Goal: Answer question/provide support: Answer question/provide support

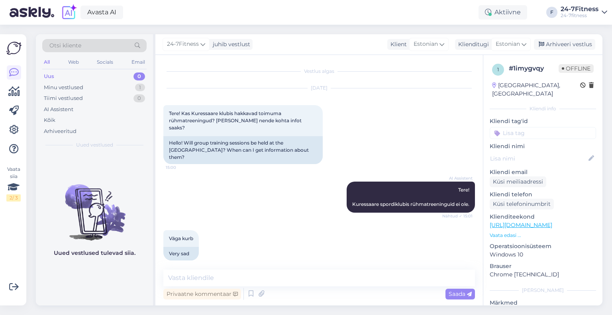
scroll to position [375, 0]
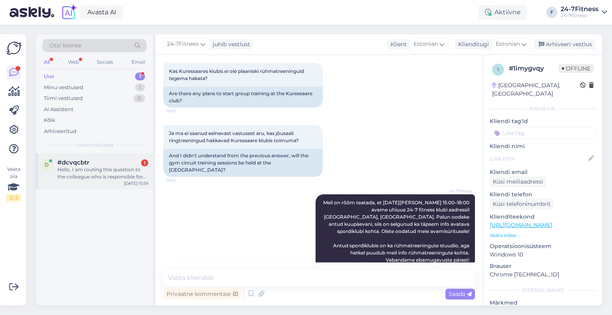
click at [85, 178] on div "Hello, I am routing this question to the colleague who is responsible for this …" at bounding box center [102, 173] width 91 height 14
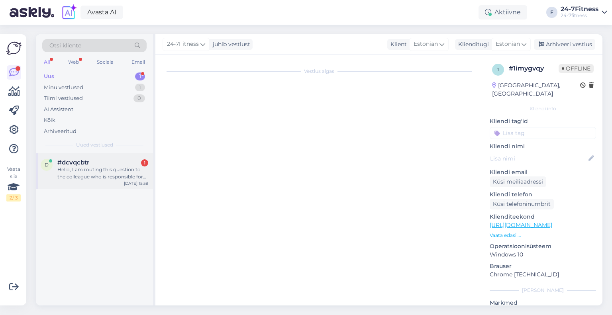
scroll to position [0, 0]
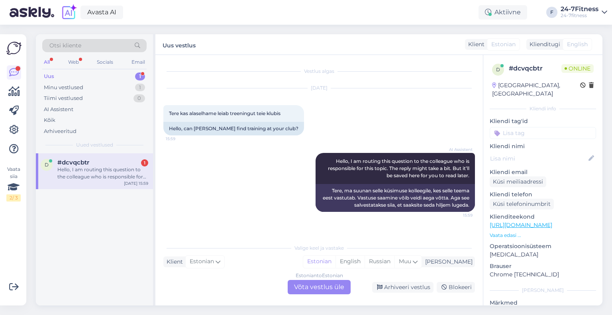
click at [309, 289] on div "Estonian to Estonian Võta vestlus üle" at bounding box center [319, 287] width 63 height 14
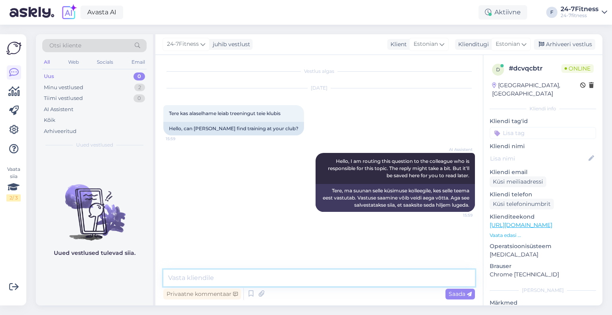
click at [281, 275] on textarea at bounding box center [319, 278] width 312 height 17
paste textarea "Meie spordiklubis on vanusepiirang 18 eluaastat. Vanema kirjaliku nõusoleku kor…"
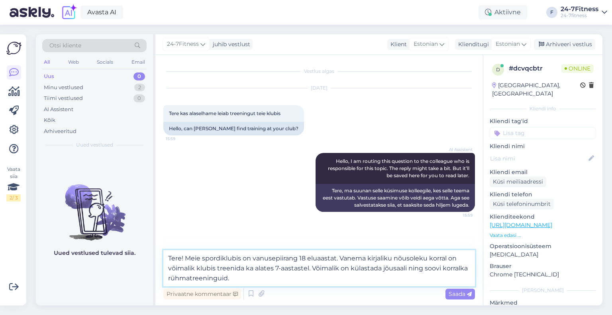
type textarea "Tere! Meie spordiklubis on vanusepiirang 18 eluaastat. Vanema kirjaliku nõusole…"
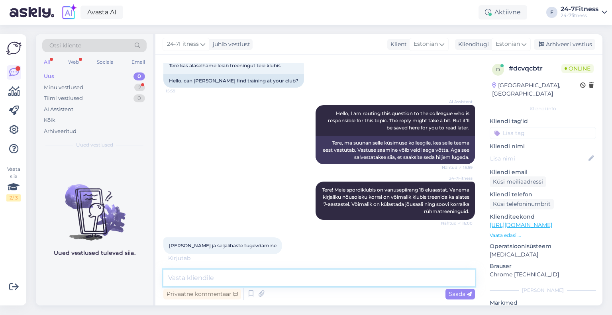
scroll to position [82, 0]
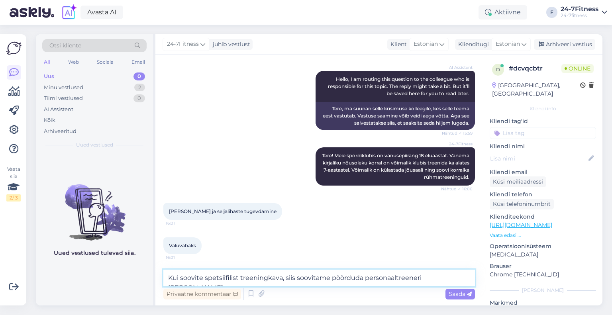
paste textarea "Kui soovite kasutada personaaltreeneri abi, siis tuleb kontakteeruda meie nimek…"
type textarea "Kui soovite spetsiifilist treeningkava, siis soovitame pöörduda personaaltreene…"
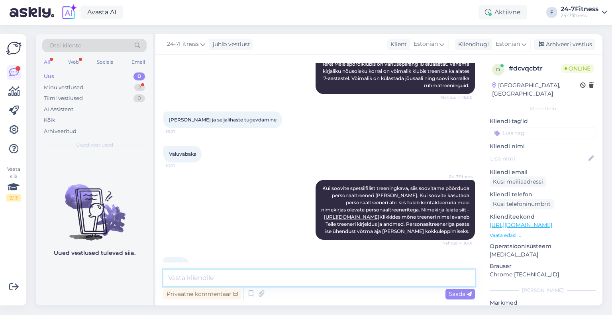
scroll to position [208, 0]
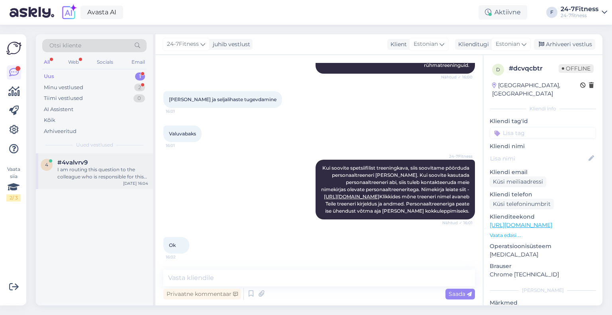
click at [99, 156] on div "4 #4valvrv9 I am routing this question to the colleague who is responsible for …" at bounding box center [94, 171] width 117 height 36
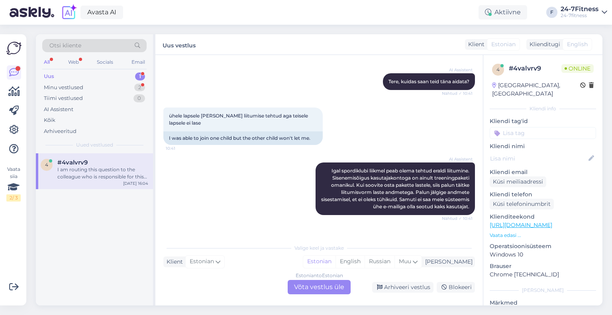
scroll to position [159, 0]
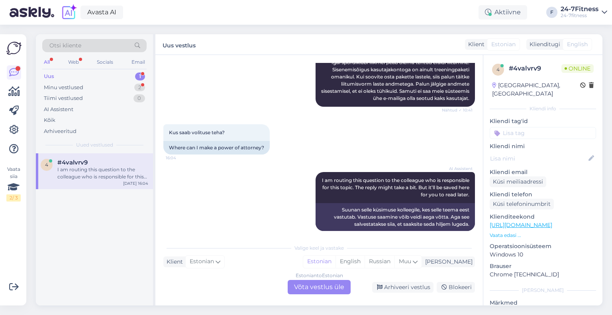
click at [321, 283] on div "Estonian to Estonian Võta vestlus üle" at bounding box center [319, 287] width 63 height 14
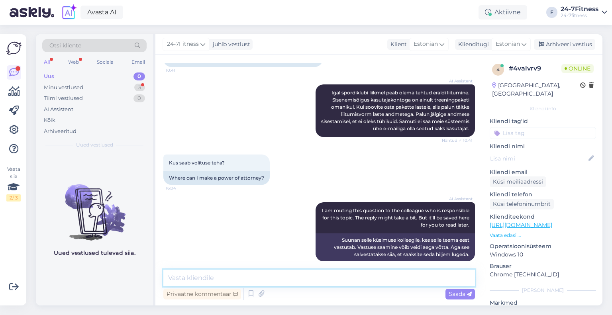
click at [283, 279] on textarea at bounding box center [319, 278] width 312 height 17
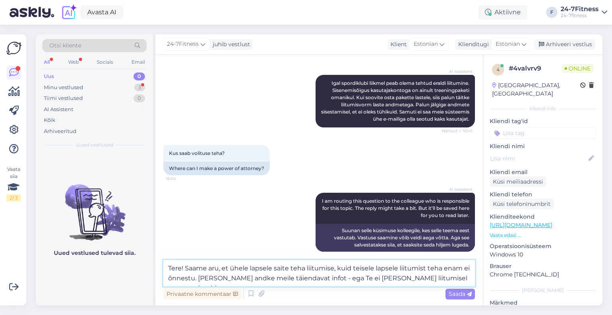
scroll to position [178, 0]
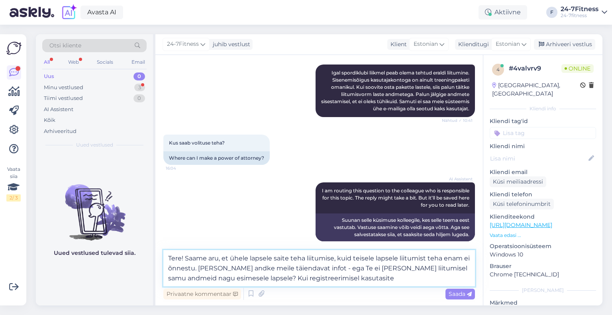
click at [239, 276] on textarea "Tere! Saame aru, et ühele lapsele saite teha liitumise, kuid teisele lapsele li…" at bounding box center [319, 268] width 312 height 36
click at [362, 273] on textarea "Tere! Saame aru, et ühele lapsele saite teha liitumise, kuid teisele lapsele li…" at bounding box center [319, 268] width 312 height 36
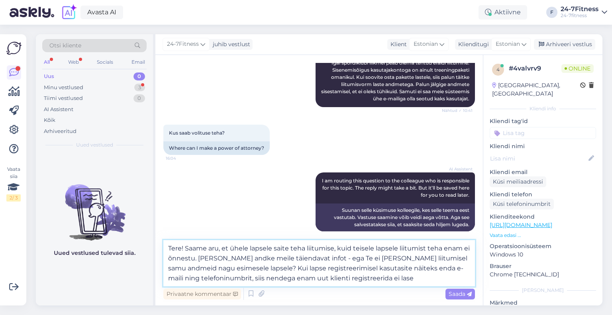
type textarea "Tere! Saame aru, et ühele lapsele saite teha liitumise, kuid teisele lapsele li…"
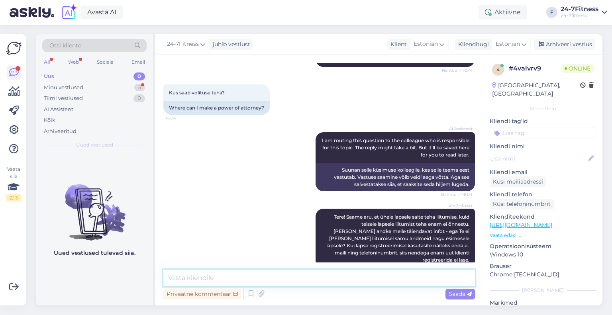
scroll to position [262, 0]
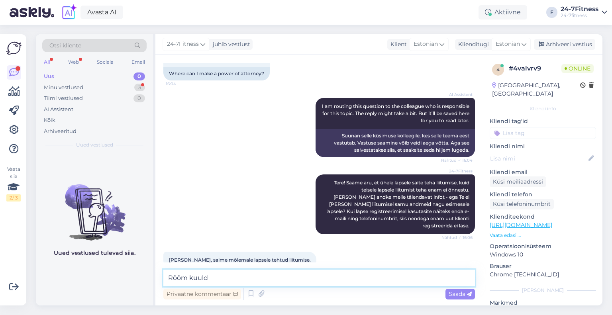
type textarea "Rõõm kuulda"
type textarea "!"
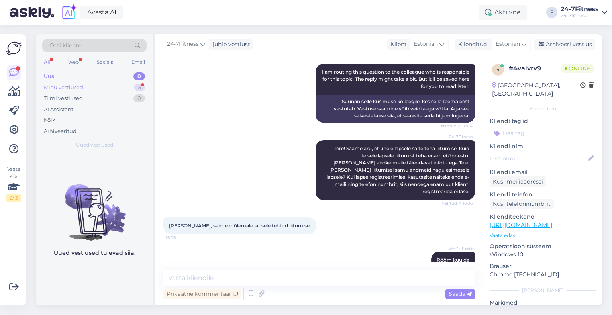
click at [98, 85] on div "Minu vestlused 3" at bounding box center [94, 87] width 104 height 11
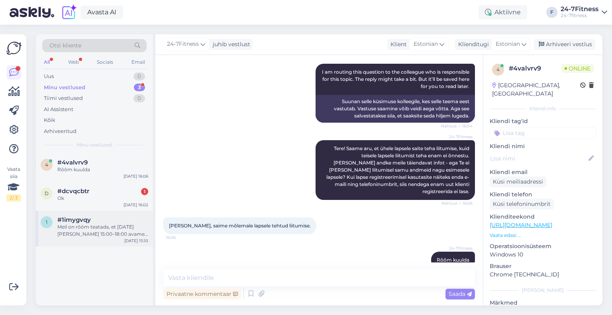
click at [74, 222] on span "#1imygvqy" at bounding box center [73, 219] width 33 height 7
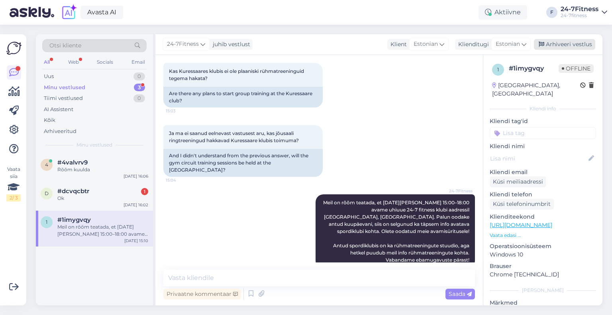
click at [564, 46] on div "Arhiveeri vestlus" at bounding box center [564, 44] width 61 height 11
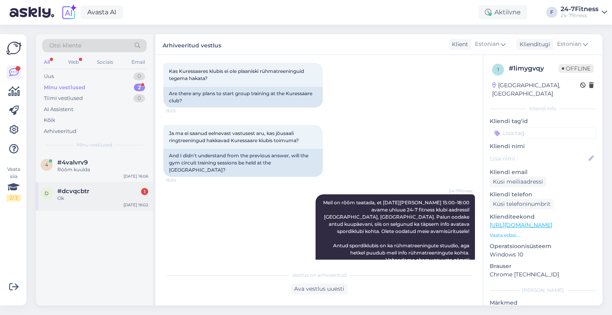
click at [89, 199] on div "Ok" at bounding box center [102, 198] width 91 height 7
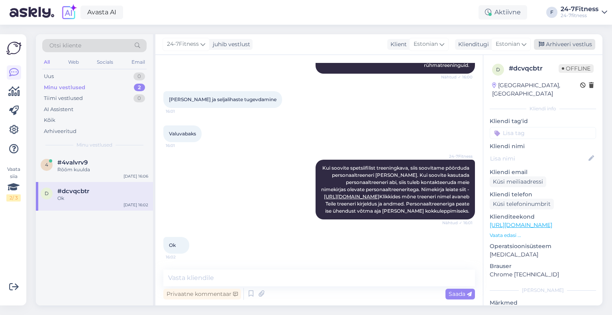
click at [567, 44] on div "Arhiveeri vestlus" at bounding box center [564, 44] width 61 height 11
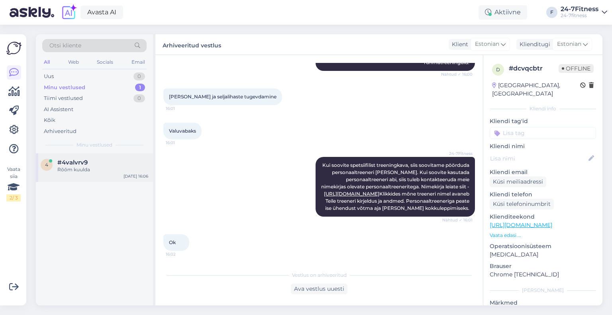
click at [112, 161] on div "#4valvrv9" at bounding box center [102, 162] width 91 height 7
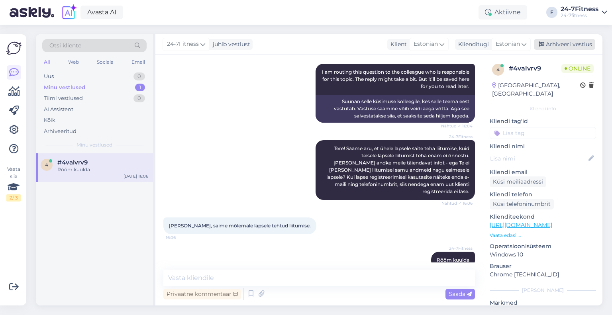
click at [553, 45] on div "Arhiveeri vestlus" at bounding box center [564, 44] width 61 height 11
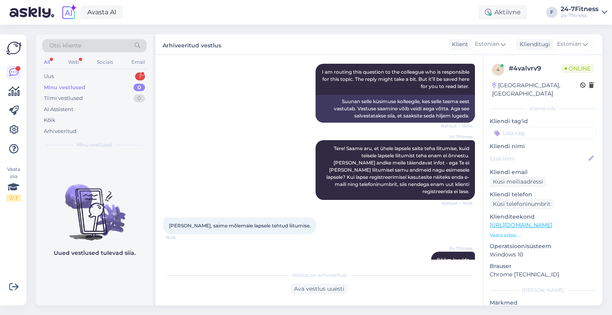
scroll to position [424, 0]
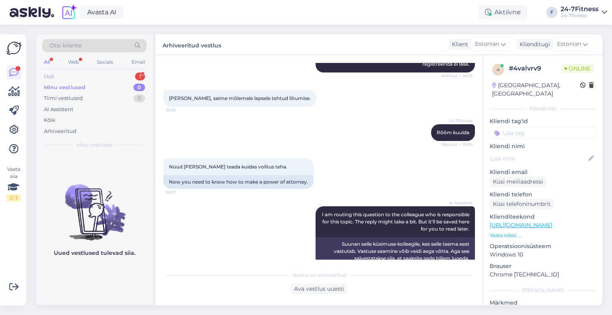
click at [73, 76] on div "Uus 1" at bounding box center [94, 76] width 104 height 11
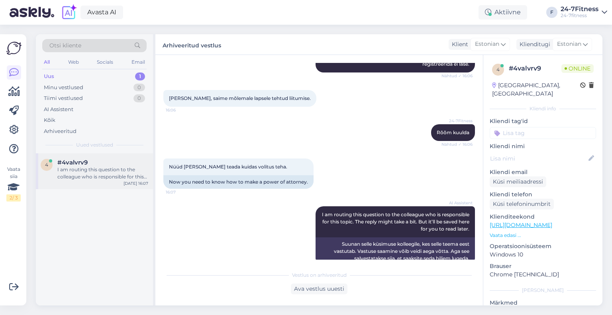
click at [62, 169] on div "I am routing this question to the colleague who is responsible for this topic. …" at bounding box center [102, 173] width 91 height 14
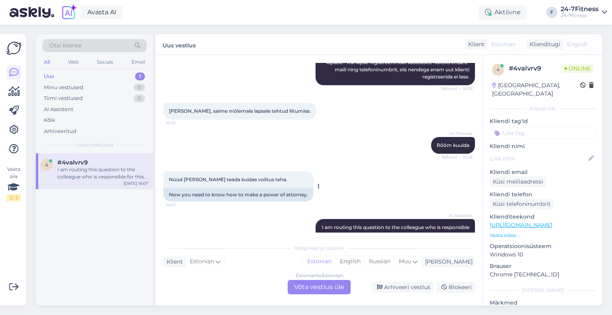
scroll to position [451, 0]
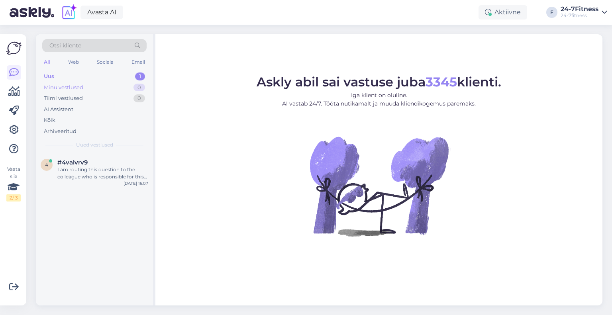
click at [85, 89] on div "Minu vestlused 0" at bounding box center [94, 87] width 104 height 11
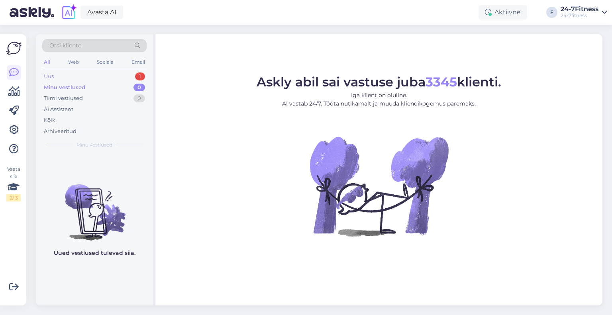
click at [83, 77] on div "Uus 1" at bounding box center [94, 76] width 104 height 11
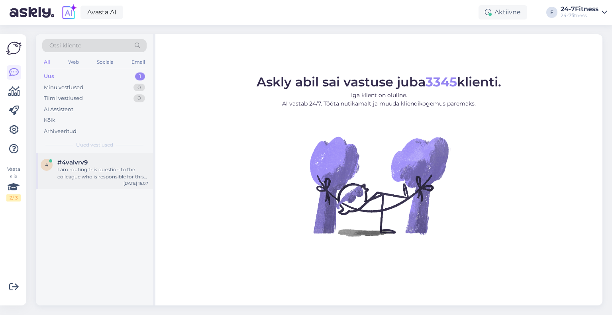
click at [78, 166] on div "I am routing this question to the colleague who is responsible for this topic. …" at bounding box center [102, 173] width 91 height 14
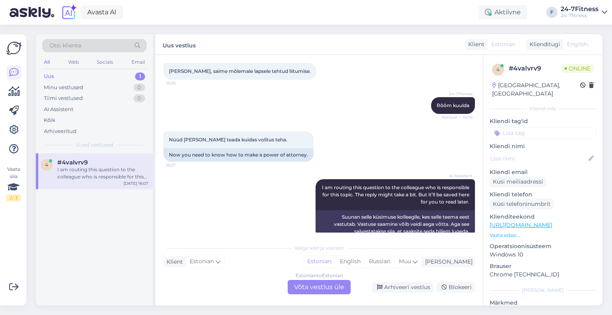
click at [302, 292] on div "Estonian to Estonian Võta vestlus üle" at bounding box center [319, 287] width 63 height 14
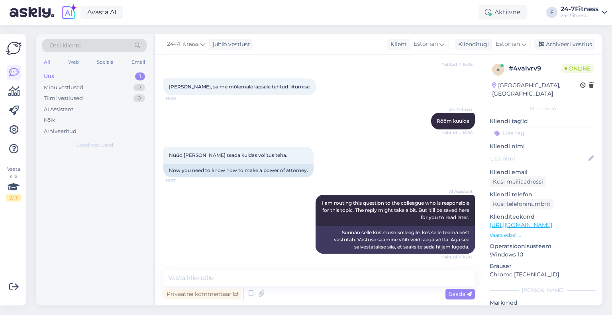
scroll to position [421, 0]
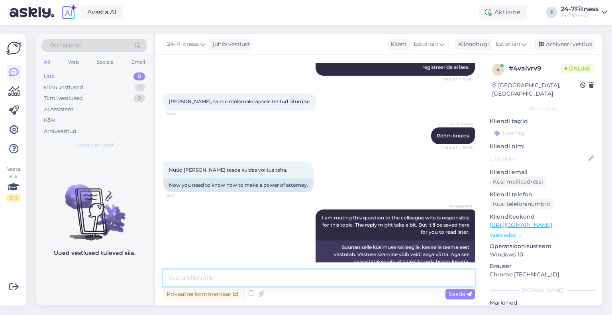
click at [257, 280] on textarea at bounding box center [319, 278] width 312 height 17
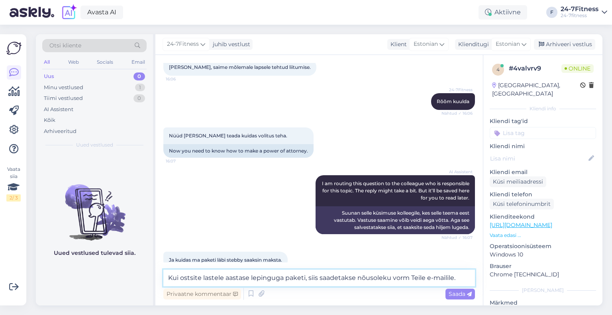
type textarea "Kui ostsite lastele aastase lepinguga paketi, siis saadetakse nõusoleku vorm Te…"
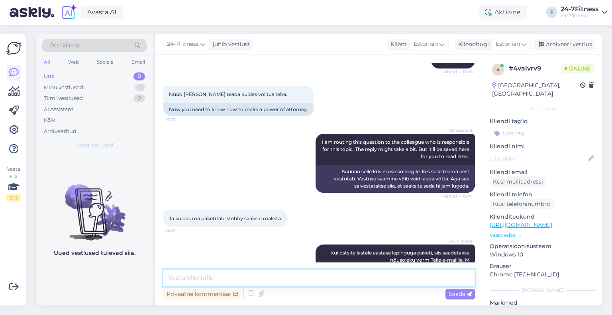
type textarea "n"
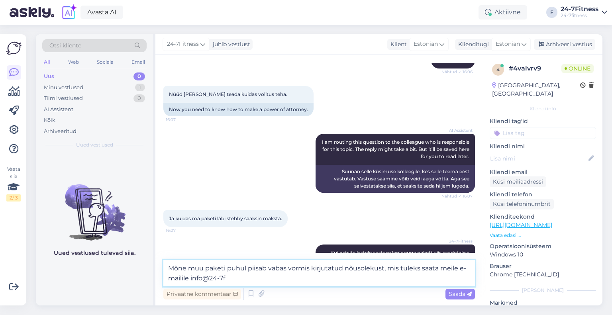
scroll to position [541, 0]
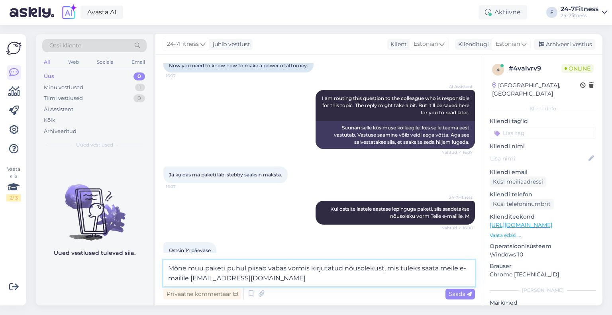
type textarea "Mõne muu paketi puhul piisab vabas vormis kirjutatud nõusolekust, mis tuleks sa…"
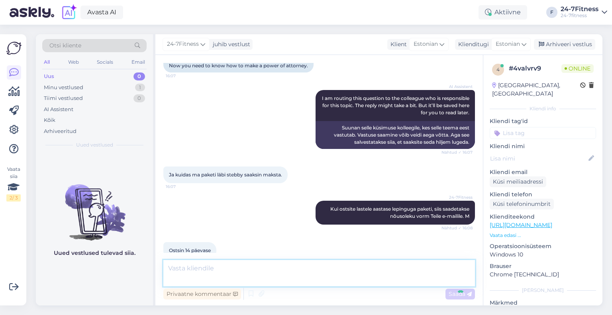
scroll to position [580, 0]
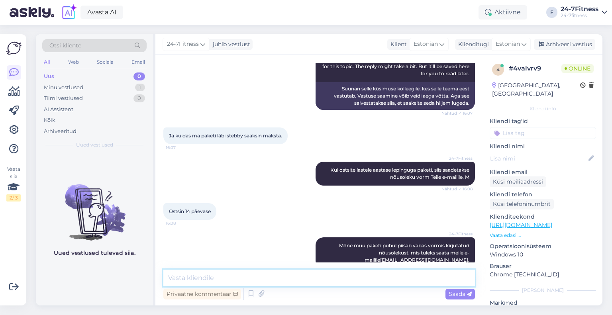
click at [218, 279] on textarea at bounding box center [319, 278] width 312 height 17
paste textarea "Kui soovite paketi ostmiseks kasutada Stebby krediiti, siis palun logige sisse …"
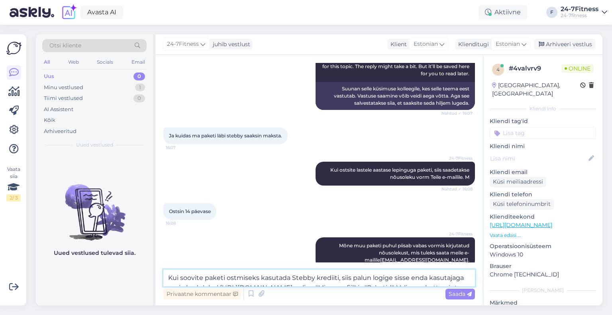
scroll to position [589, 0]
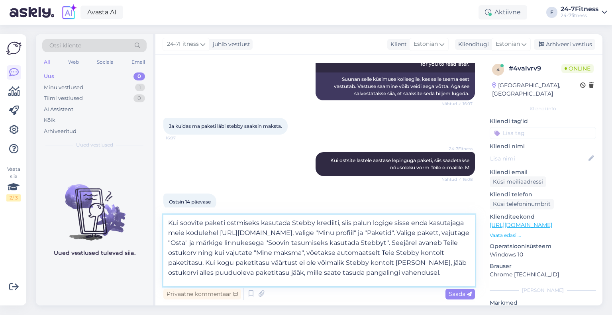
drag, startPoint x: 445, startPoint y: 272, endPoint x: 163, endPoint y: 223, distance: 286.5
click at [163, 223] on div "Vestlus algas [DATE] Tere 10:41 Hello AI Assistent [PERSON_NAME], kuidas saan t…" at bounding box center [319, 180] width 328 height 251
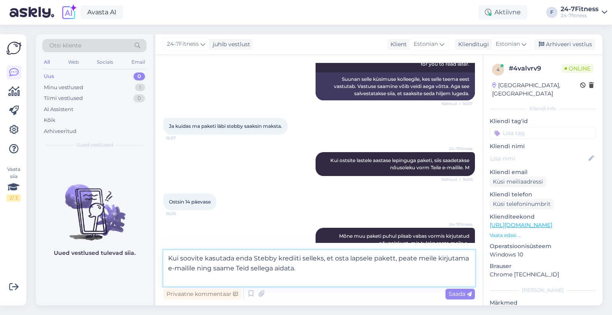
type textarea "Kui soovite kasutada enda Stebby krediiti selleks, et osta lapsele pakett, peat…"
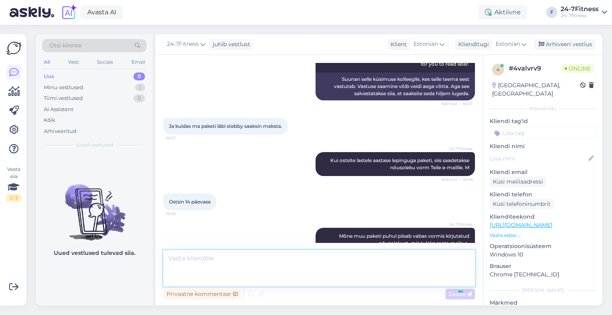
scroll to position [628, 0]
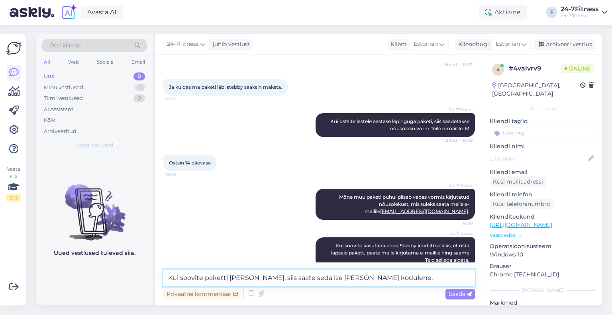
paste textarea "Kui soovite paketi ostmiseks kasutada Stebby krediiti, siis palun logige sisse …"
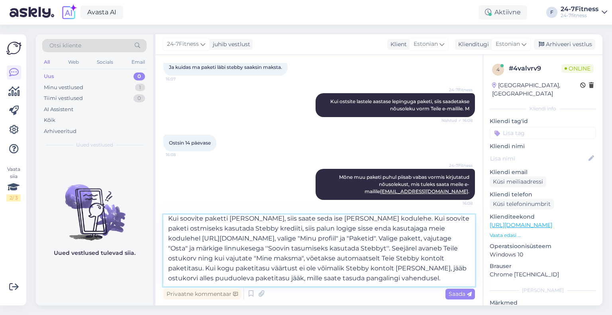
scroll to position [0, 0]
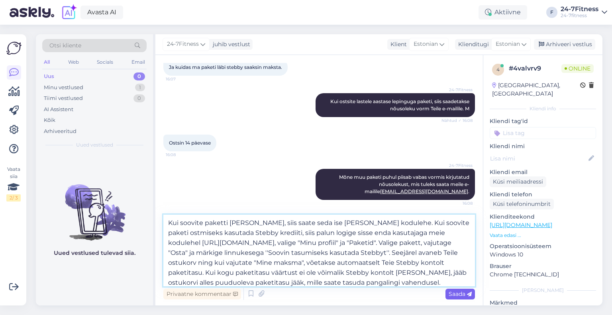
type textarea "Kui soovite paketti [PERSON_NAME], siis saate seda ise [PERSON_NAME] kodulehe. …"
click at [455, 295] on span "Saada" at bounding box center [460, 294] width 23 height 7
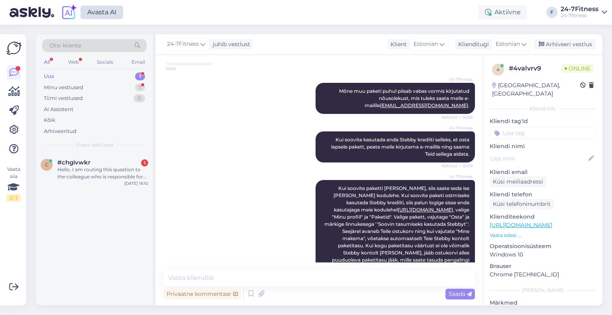
scroll to position [769, 0]
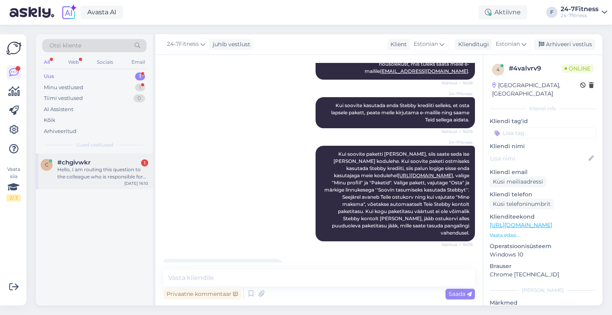
click at [107, 162] on div "#chgivwkr 1" at bounding box center [102, 162] width 91 height 7
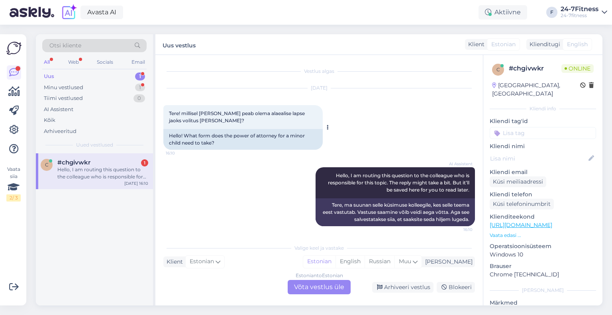
scroll to position [2, 0]
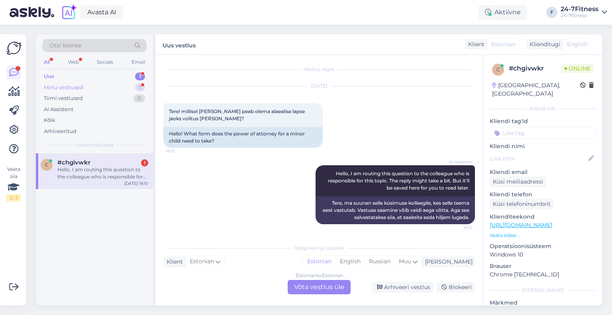
click at [92, 90] on div "Minu vestlused 1" at bounding box center [94, 87] width 104 height 11
click at [103, 164] on div "#4valvrv9 1" at bounding box center [102, 162] width 91 height 7
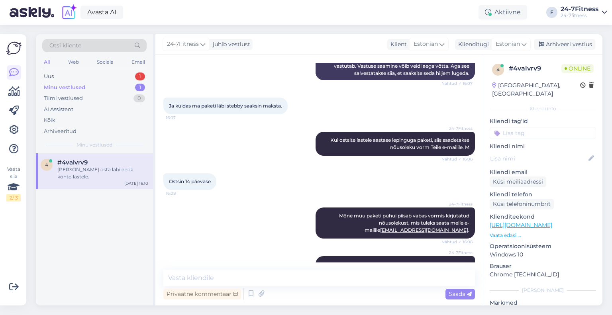
scroll to position [609, 0]
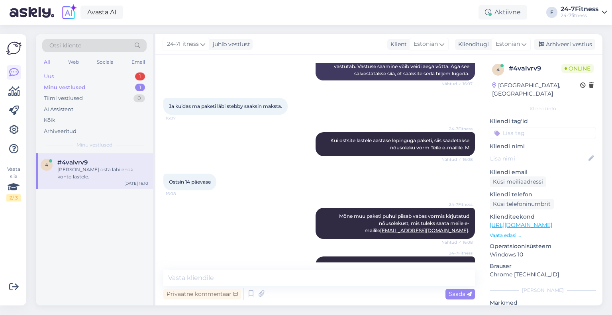
click at [61, 72] on div "Uus 1" at bounding box center [94, 76] width 104 height 11
click at [81, 167] on div "Hello, I am routing this question to the colleague who is responsible for this …" at bounding box center [102, 173] width 91 height 14
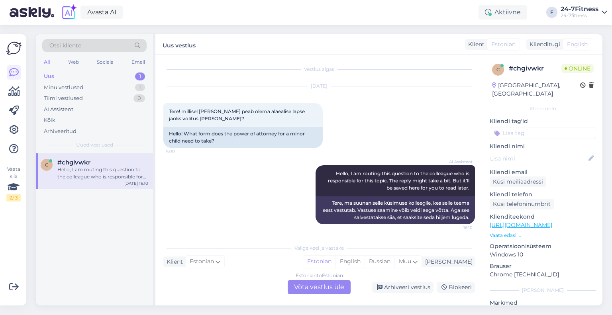
click at [308, 285] on div "Estonian to Estonian Võta vestlus üle" at bounding box center [319, 287] width 63 height 14
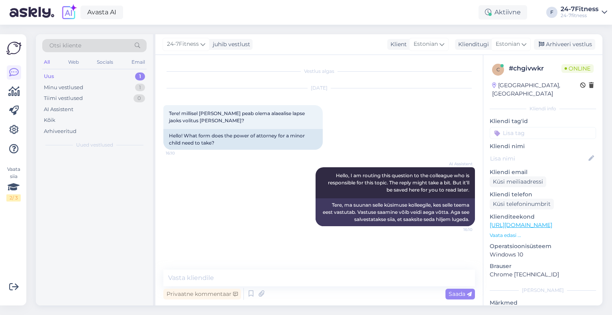
scroll to position [0, 0]
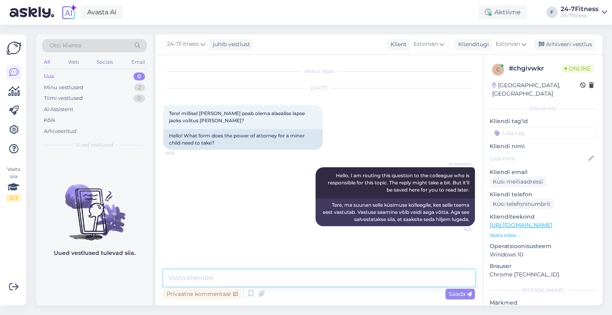
click at [273, 272] on textarea at bounding box center [319, 278] width 312 height 17
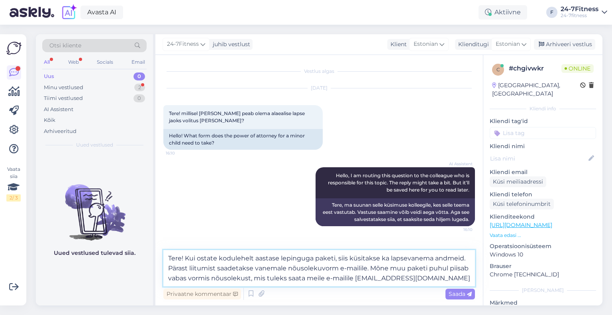
type textarea "Tere! Kui ostate kodulehelt aastase lepinguga paketi, siis küsitakse ka lapseva…"
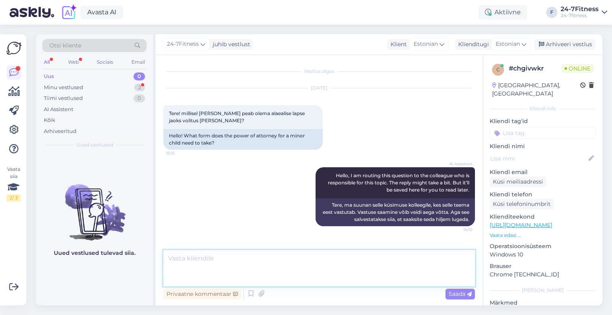
scroll to position [35, 0]
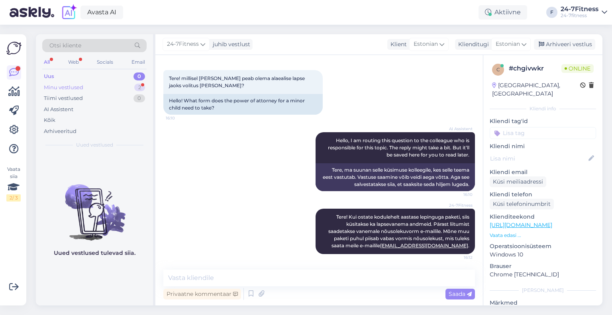
click at [96, 84] on div "Minu vestlused 2" at bounding box center [94, 87] width 104 height 11
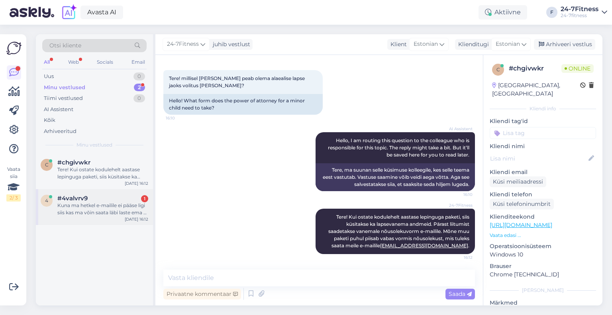
click at [89, 211] on div "Kuna ma hetkel e-mailile ei pääse ligi siis kas ma võin saata läbi laste ema e-…" at bounding box center [102, 209] width 91 height 14
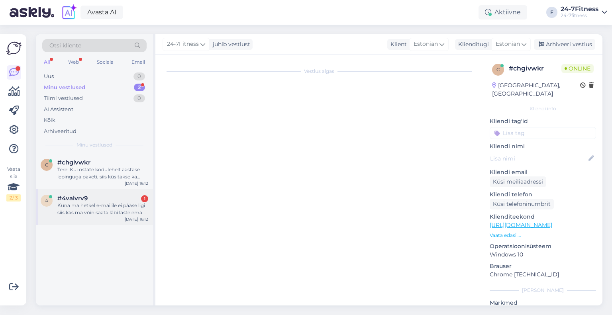
scroll to position [810, 0]
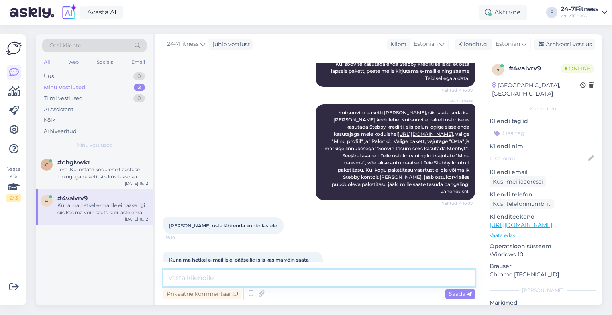
click at [223, 276] on textarea at bounding box center [319, 278] width 312 height 17
type textarea "T"
type textarea "Kui [PERSON_NAME] paketi ostnud ära,"
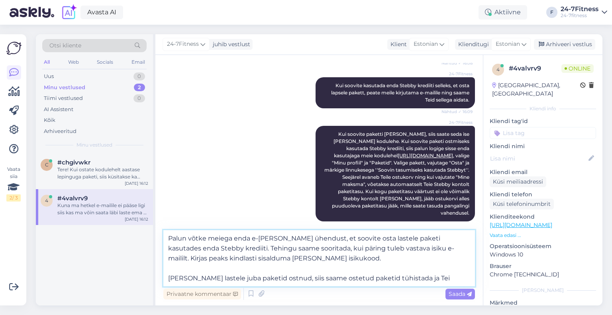
scroll to position [850, 0]
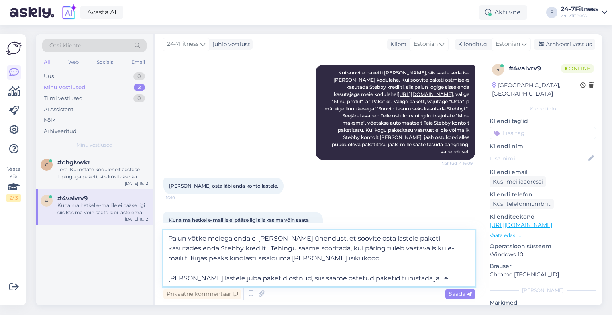
drag, startPoint x: 423, startPoint y: 278, endPoint x: 165, endPoint y: 275, distance: 258.7
click at [168, 275] on textarea "Palun võtke meiega enda e-[PERSON_NAME] ühendust, et soovite osta lastele paket…" at bounding box center [319, 258] width 312 height 56
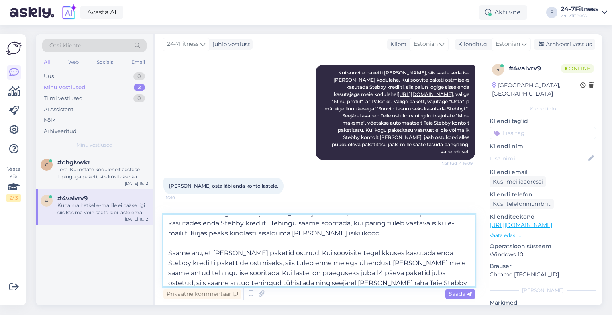
scroll to position [20, 0]
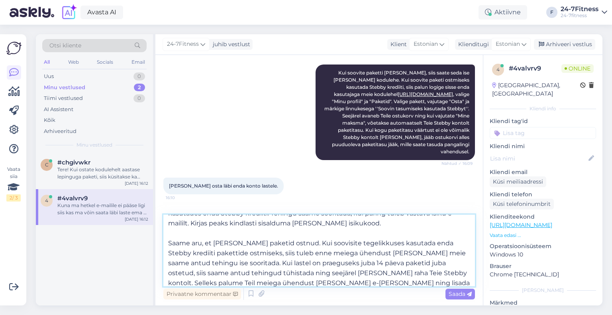
type textarea "Palun võtke meiega enda e-[PERSON_NAME] ühendust, et soovite osta lastele paket…"
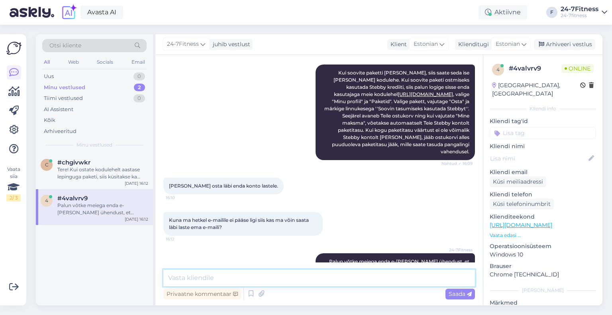
scroll to position [0, 0]
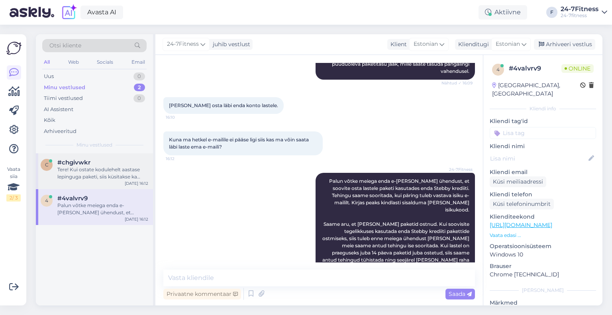
click at [107, 175] on div "Tere! Kui ostate kodulehelt aastase lepinguga paketi, siis küsitakse ka lapseva…" at bounding box center [102, 173] width 91 height 14
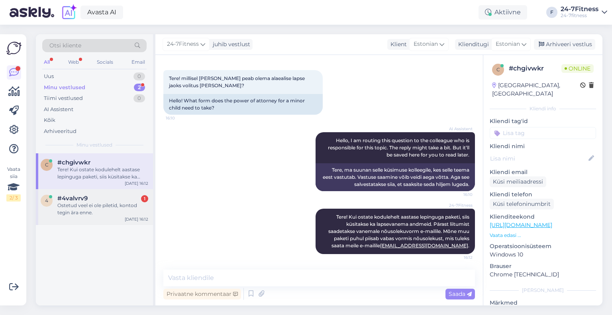
click at [94, 198] on div "#4valvrv9 1" at bounding box center [102, 198] width 91 height 7
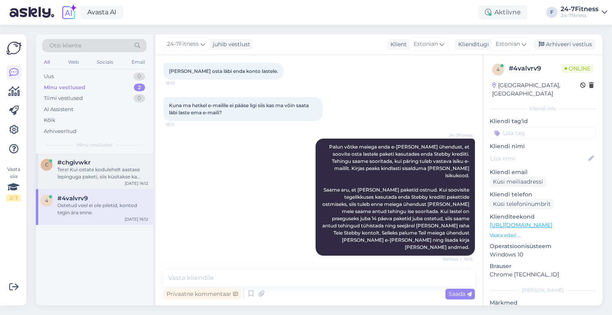
click at [90, 175] on div "Tere! Kui ostate kodulehelt aastase lepinguga paketi, siis küsitakse ka lapseva…" at bounding box center [102, 173] width 91 height 14
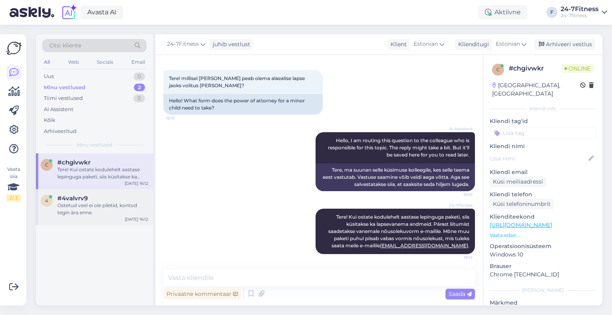
click at [89, 191] on div "4 #4valvrv9 Ostetud veel ei ole piletid, kontod tegin ära enne. [DATE] 16:12" at bounding box center [94, 207] width 117 height 36
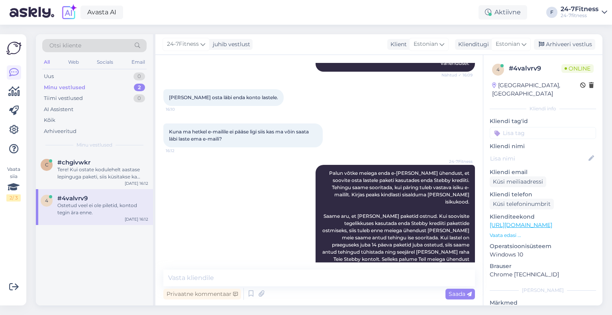
scroll to position [965, 0]
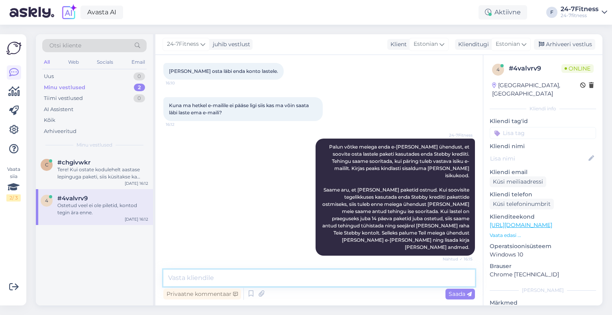
click at [235, 275] on textarea at bounding box center [319, 278] width 312 height 17
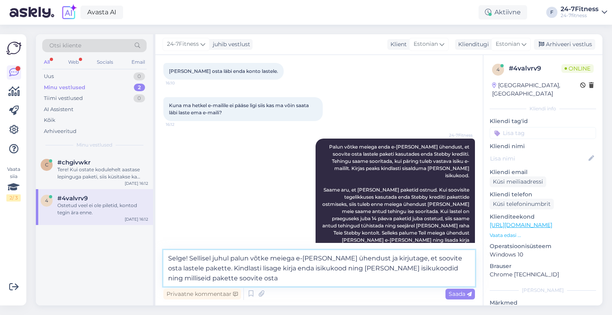
type textarea "Selge! Sellisel juhul palun võtke meiega e-[PERSON_NAME] ühendust ja kirjutage,…"
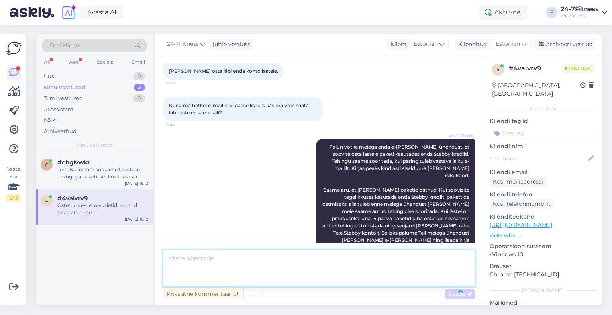
scroll to position [1021, 0]
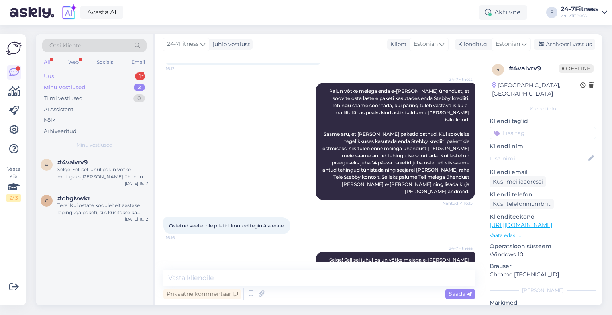
click at [102, 71] on div "Uus 1" at bounding box center [94, 76] width 104 height 11
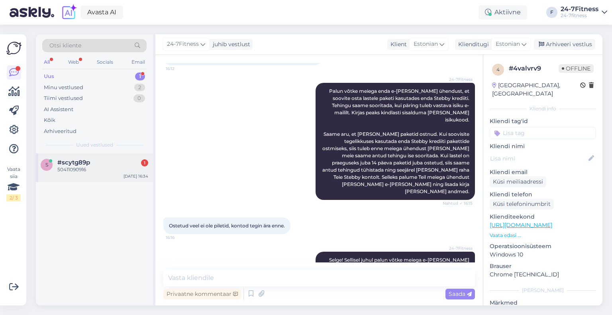
click at [97, 163] on div "#scytg89p 1" at bounding box center [102, 162] width 91 height 7
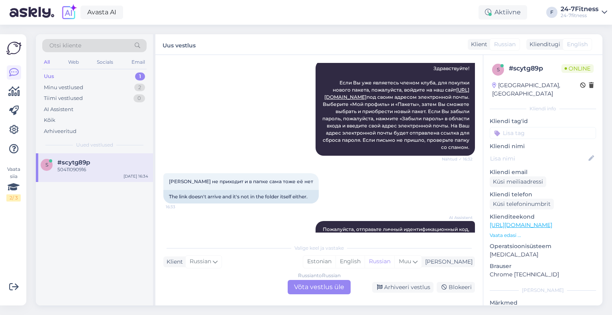
scroll to position [6, 0]
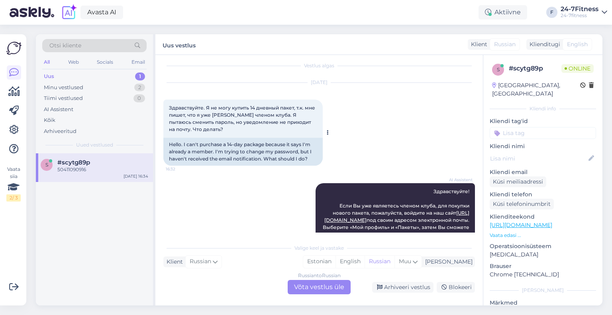
drag, startPoint x: 233, startPoint y: 146, endPoint x: 235, endPoint y: 152, distance: 6.3
click at [234, 151] on div "Hello. I can't purchase a 14-day package because it says I'm already a member. …" at bounding box center [242, 152] width 159 height 28
click at [237, 154] on div "Hello. I can't purchase a 14-day package because it says I'm already a member. …" at bounding box center [242, 152] width 159 height 28
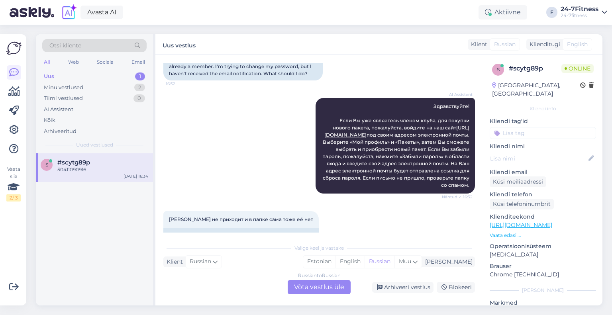
scroll to position [205, 0]
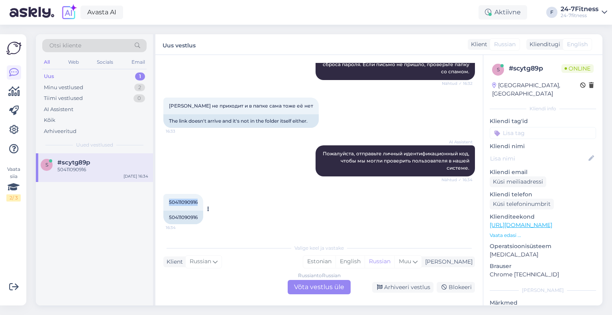
drag, startPoint x: 199, startPoint y: 203, endPoint x: 166, endPoint y: 204, distance: 32.7
click at [166, 204] on div "50411090916 16:34" at bounding box center [183, 202] width 40 height 17
copy span "50411090916"
click at [267, 277] on div "Valige keel ja vastake Klient Russian Mina Estonian English Russian Muu Russian…" at bounding box center [319, 267] width 312 height 55
click at [314, 290] on div "Russian to Russian Võta vestlus üle" at bounding box center [319, 287] width 63 height 14
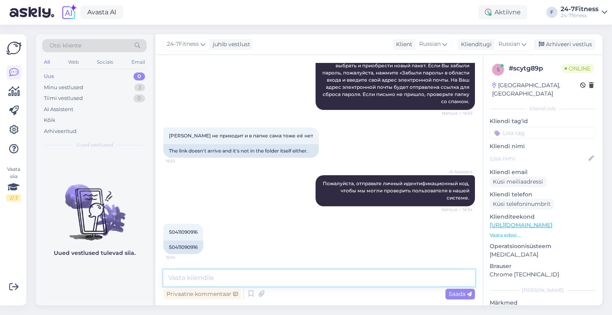
click at [240, 276] on textarea at bounding box center [319, 278] width 312 height 17
paste textarea "Здравствуйте! Ваш пользователь в нашей базе данных связан с адресом электронной…"
type textarea "Здравствуйте! Ваш пользователь в нашей базе данных связан с адресом электронной…"
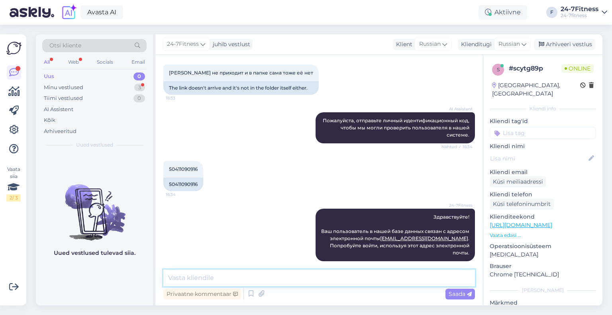
scroll to position [272, 0]
